Goal: Check status: Check status

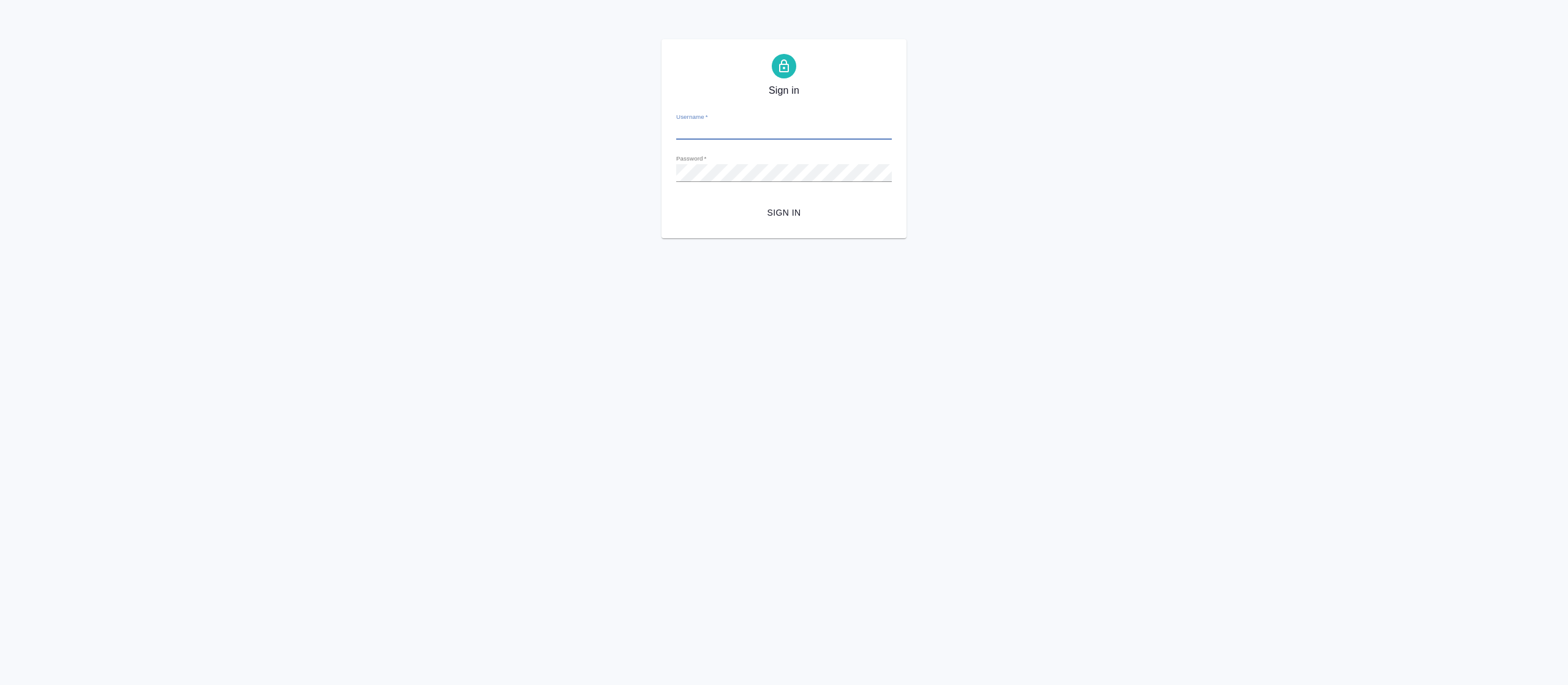
type input "fetisova@awatera.com"
click at [792, 212] on span "Sign in" at bounding box center [784, 213] width 196 height 15
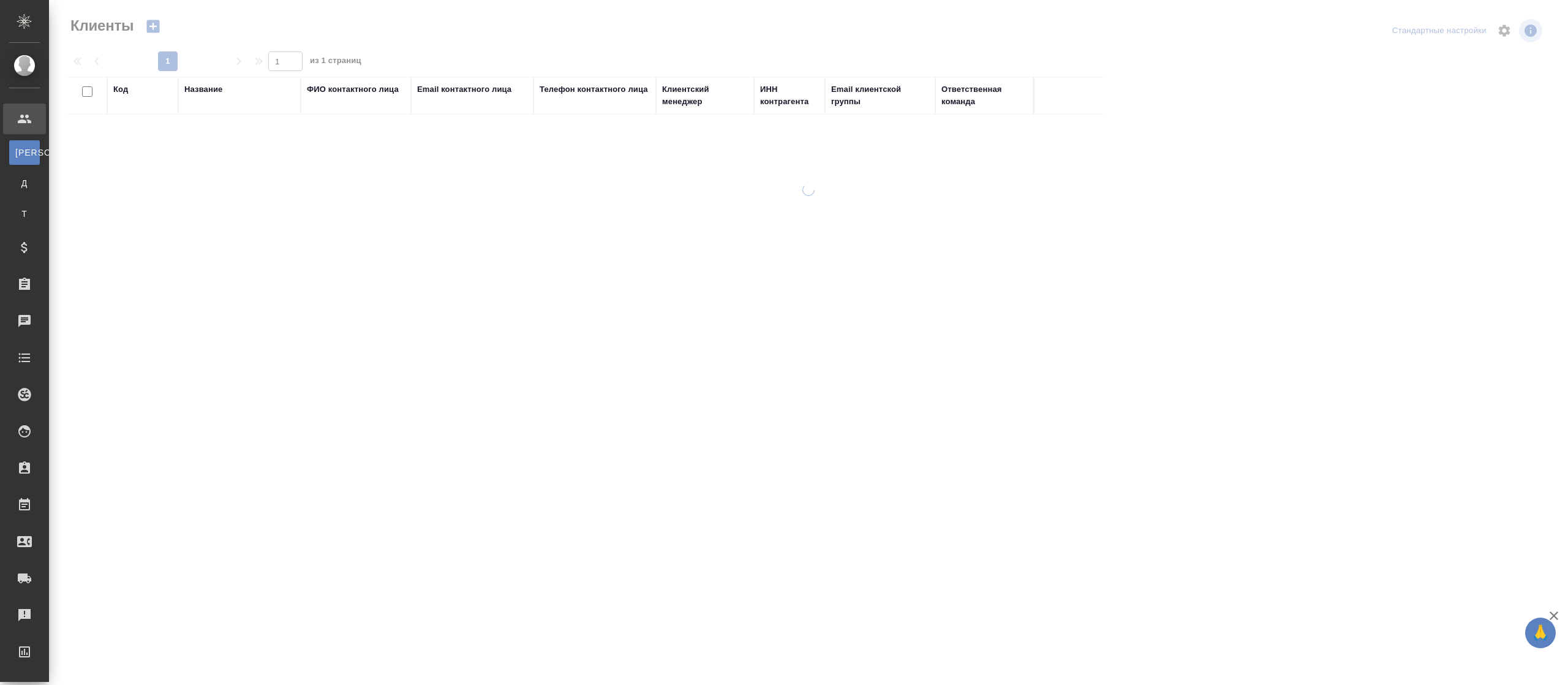
select select "RU"
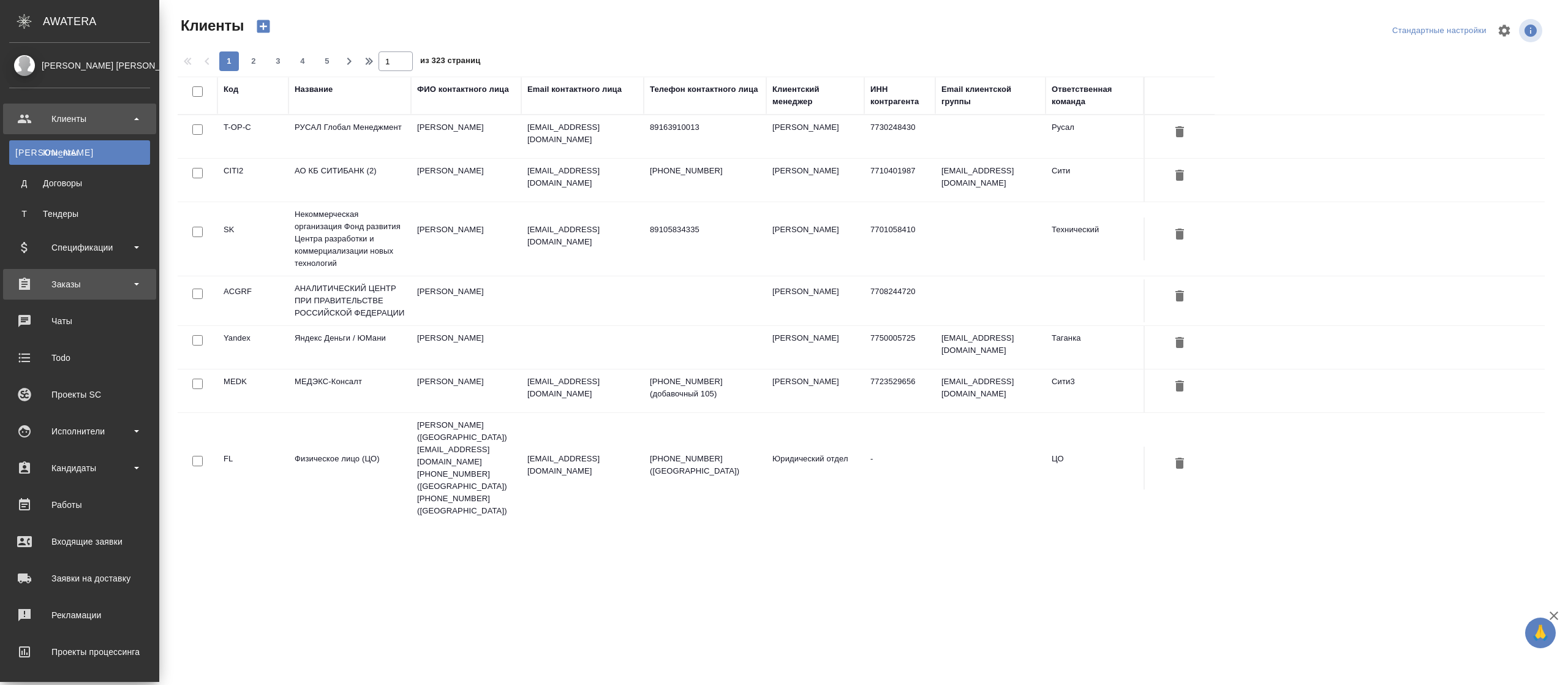
click at [74, 286] on div "Заказы" at bounding box center [80, 284] width 141 height 18
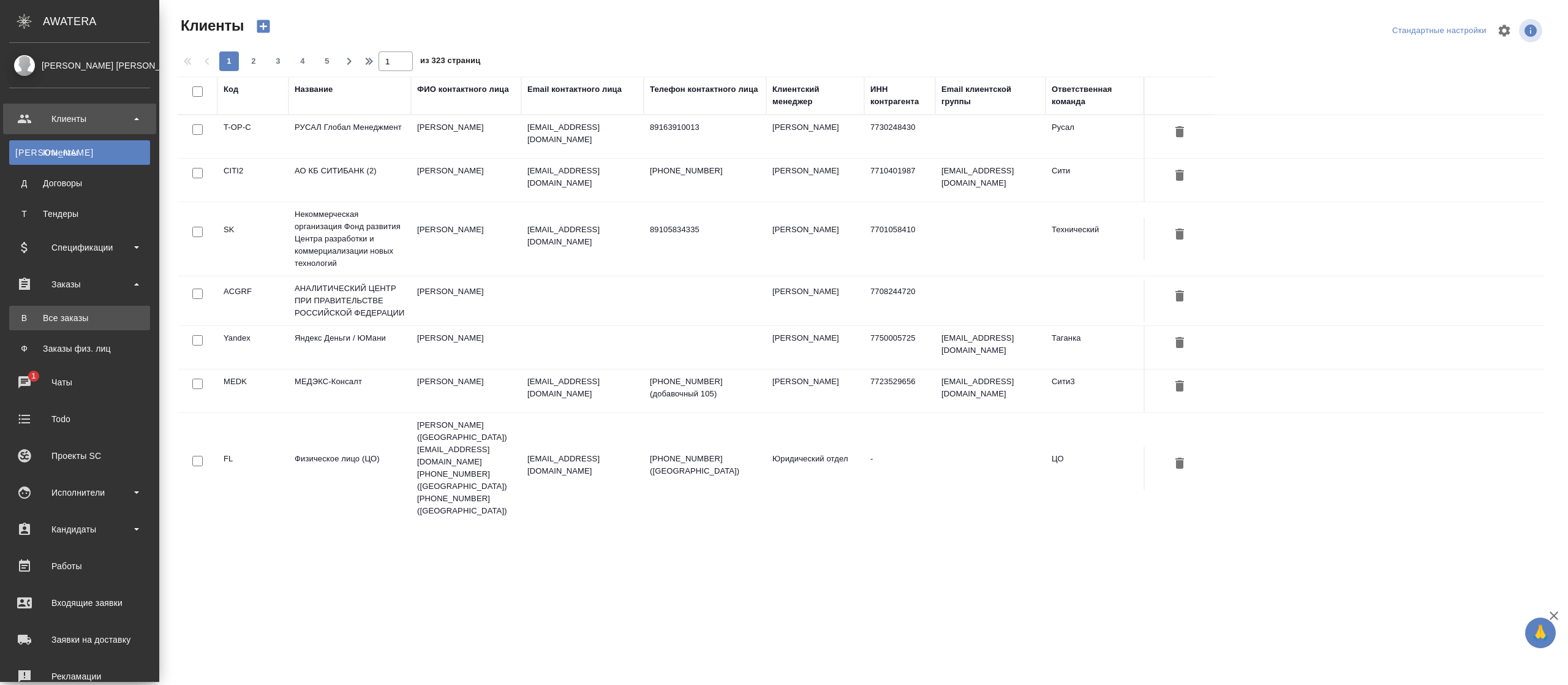
click at [74, 316] on div "Все заказы" at bounding box center [80, 318] width 129 height 13
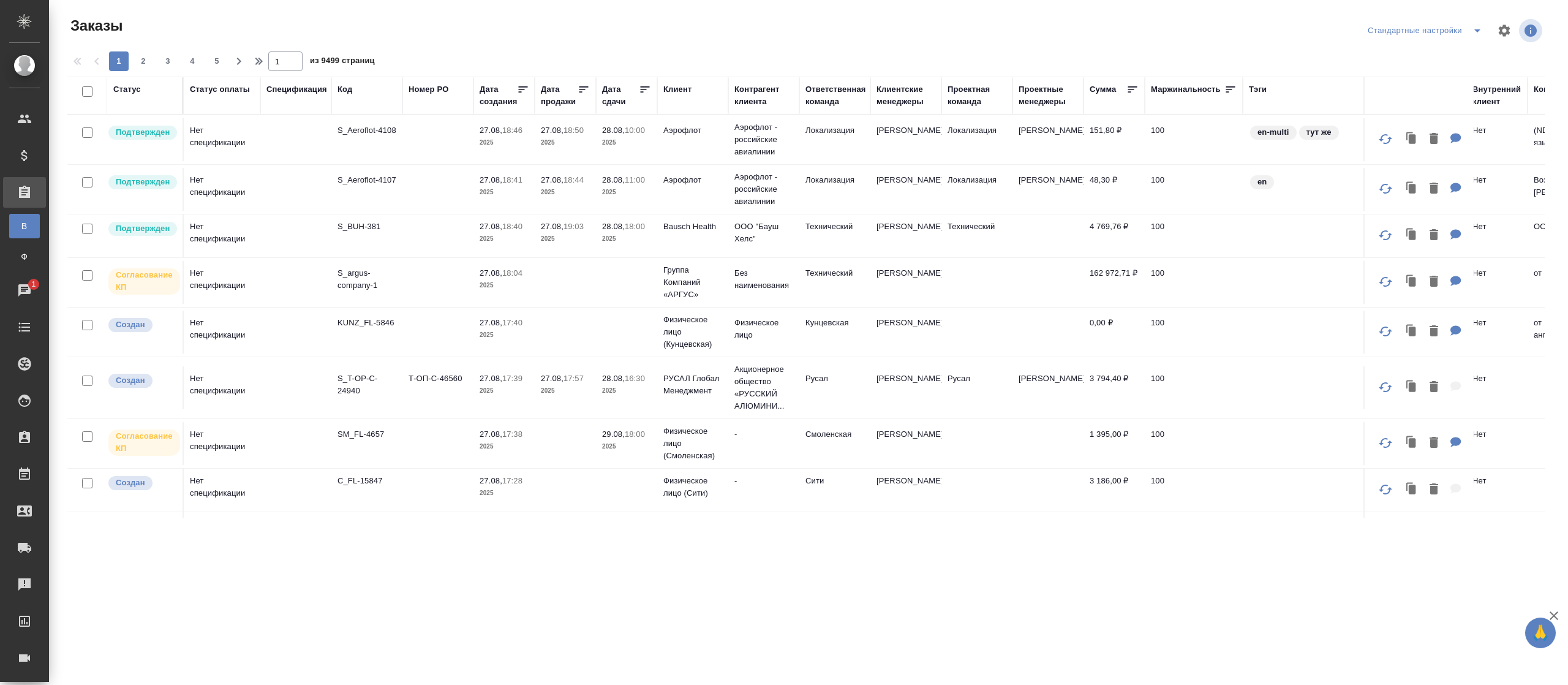
click at [550, 92] on div "Дата продажи" at bounding box center [559, 95] width 37 height 24
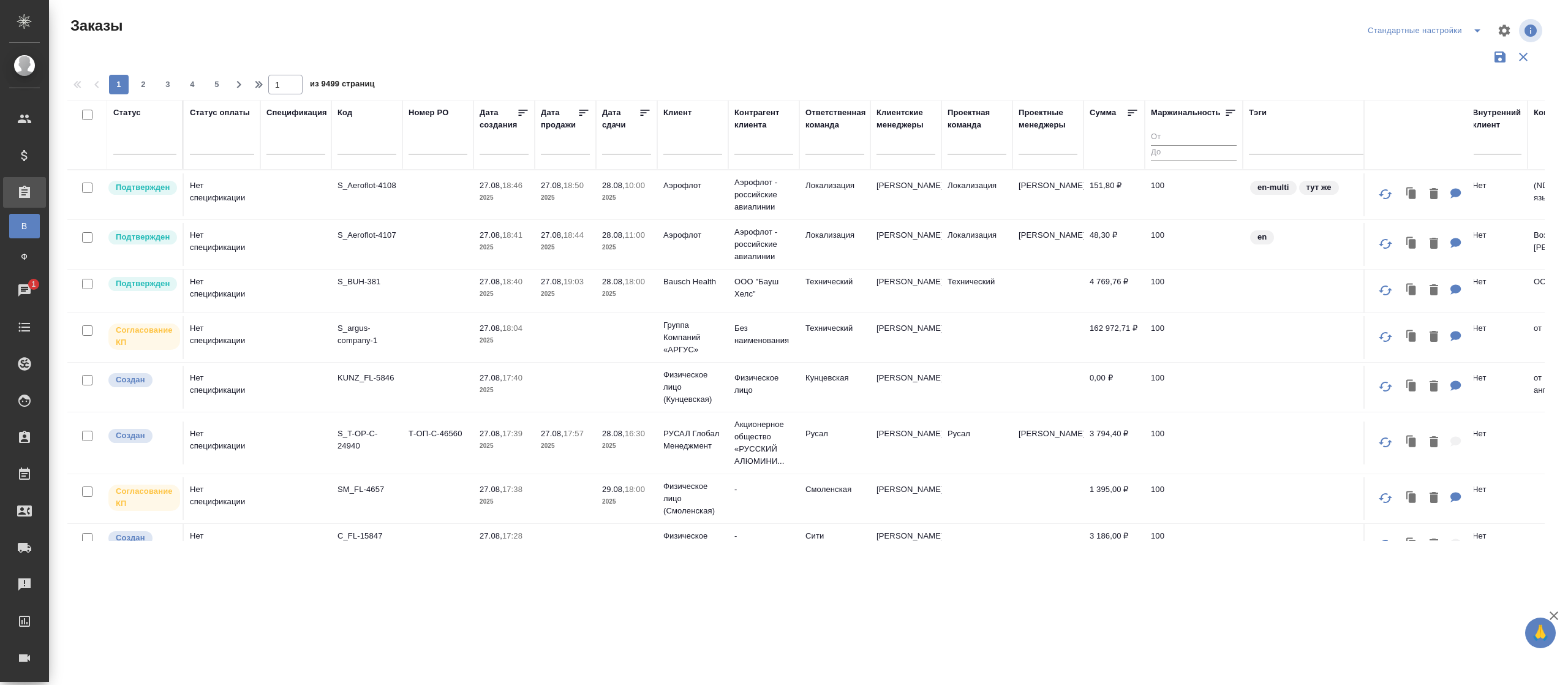
click at [557, 155] on div at bounding box center [565, 148] width 49 height 31
click at [562, 140] on input "text" at bounding box center [569, 145] width 41 height 17
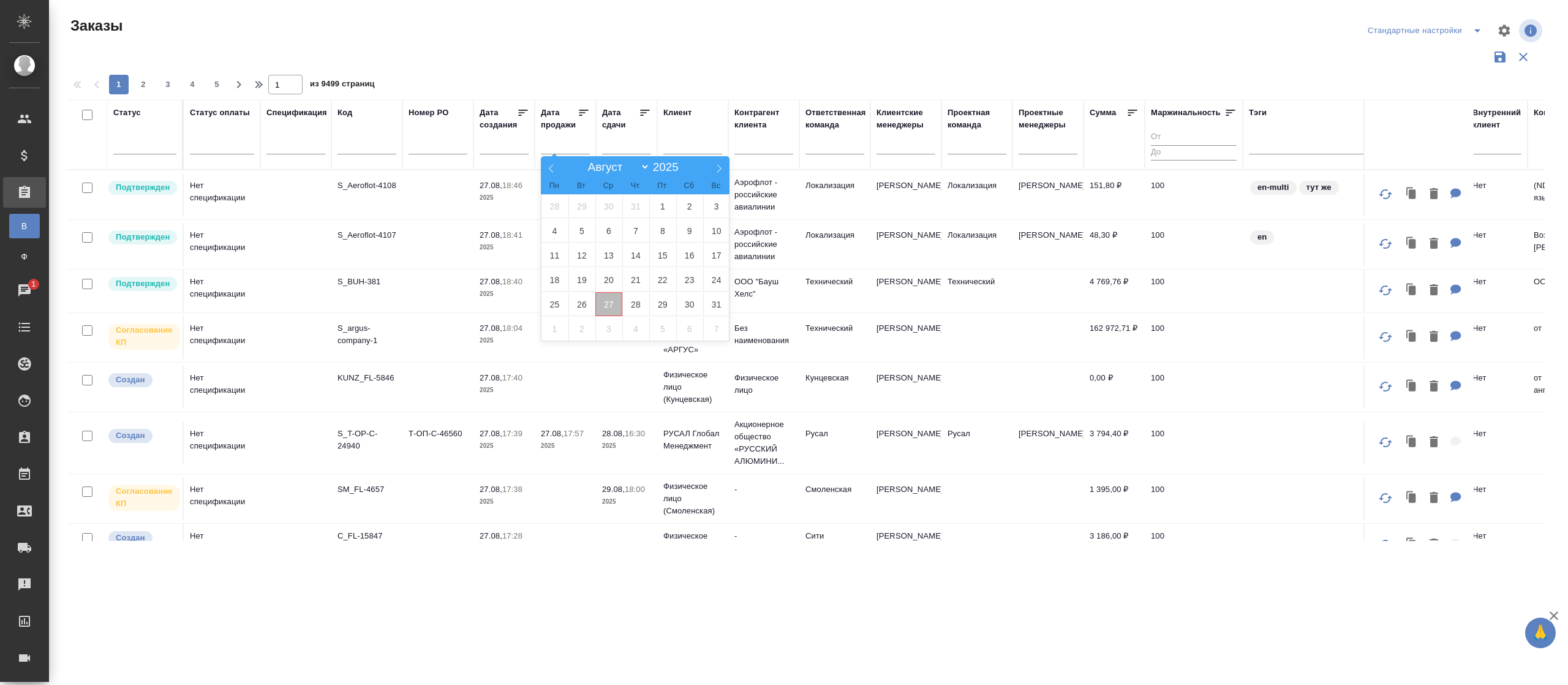
click at [609, 303] on span "27" at bounding box center [609, 304] width 27 height 24
type div "[DATE]T21:00:00.000Z"
click at [630, 307] on span "28" at bounding box center [636, 304] width 27 height 24
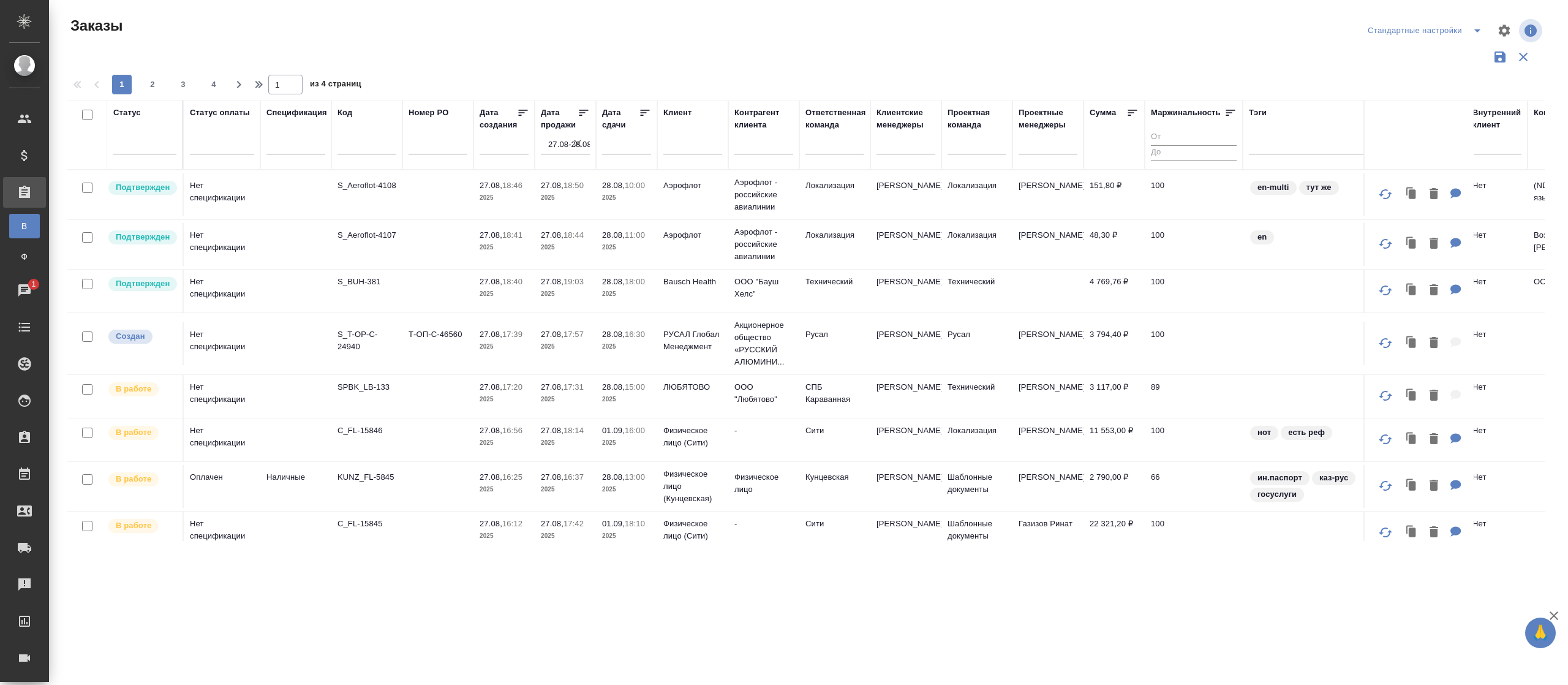
click at [1132, 114] on icon at bounding box center [1132, 113] width 13 height 13
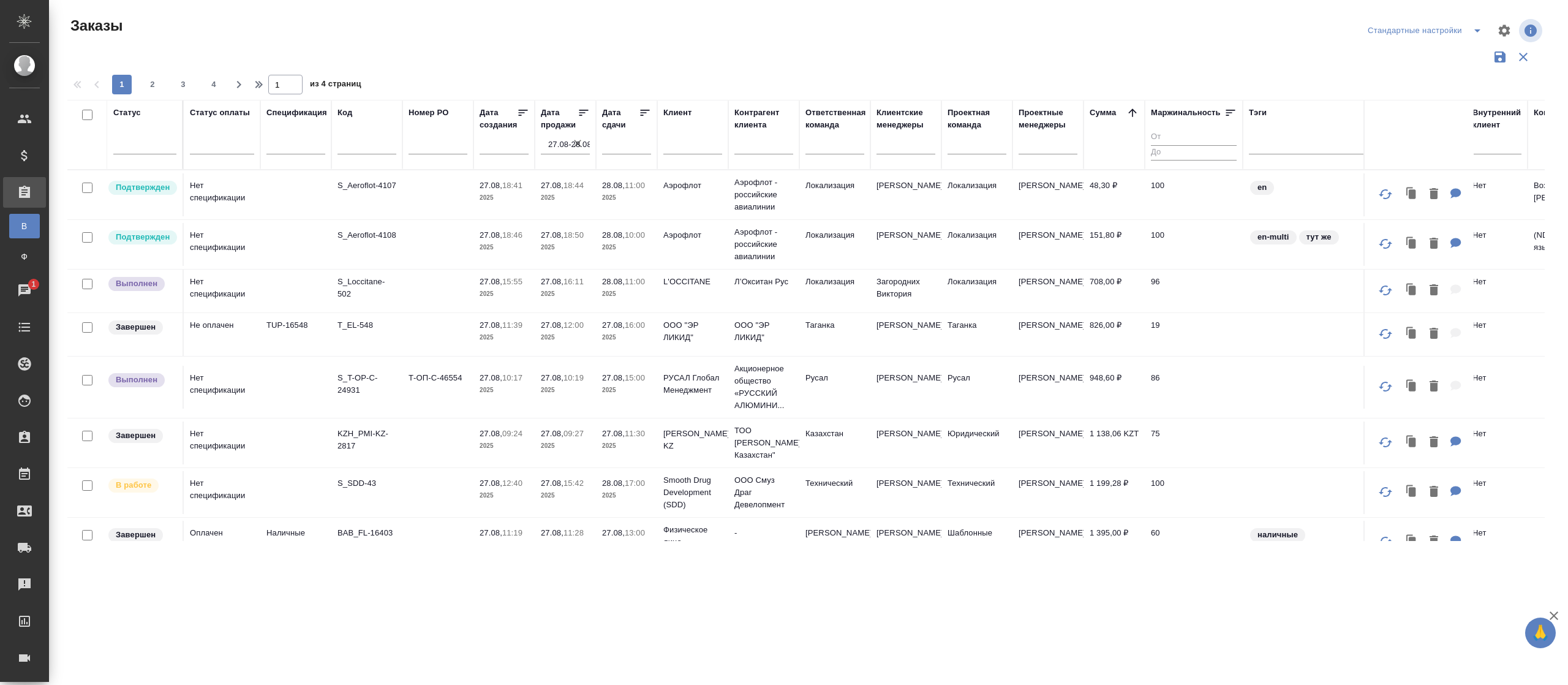
click at [1132, 114] on icon at bounding box center [1132, 113] width 13 height 13
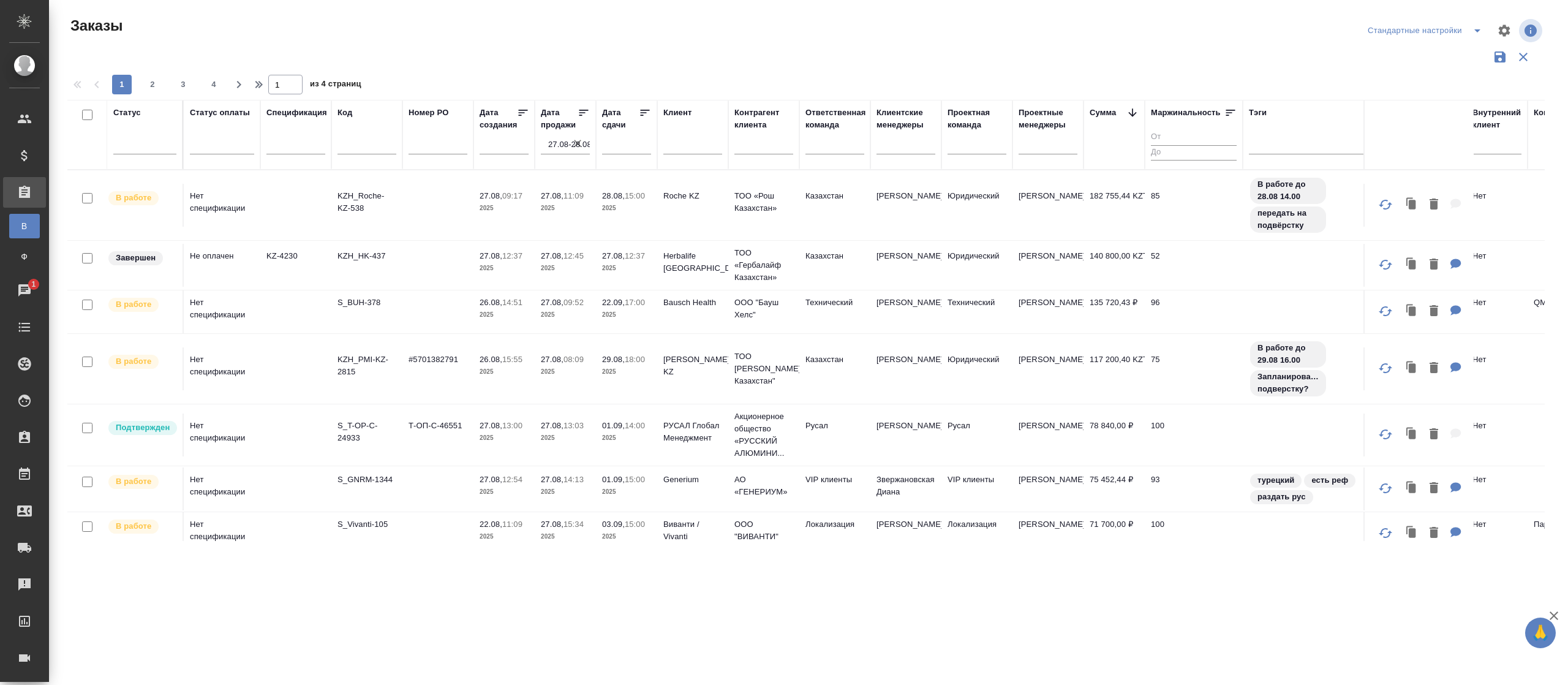
scroll to position [408, 0]
